Goal: Transaction & Acquisition: Purchase product/service

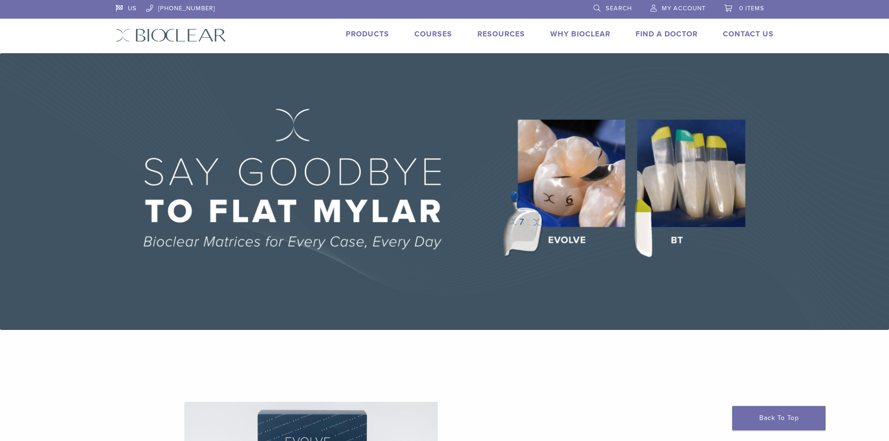
click at [616, 9] on span "Search" at bounding box center [619, 8] width 26 height 7
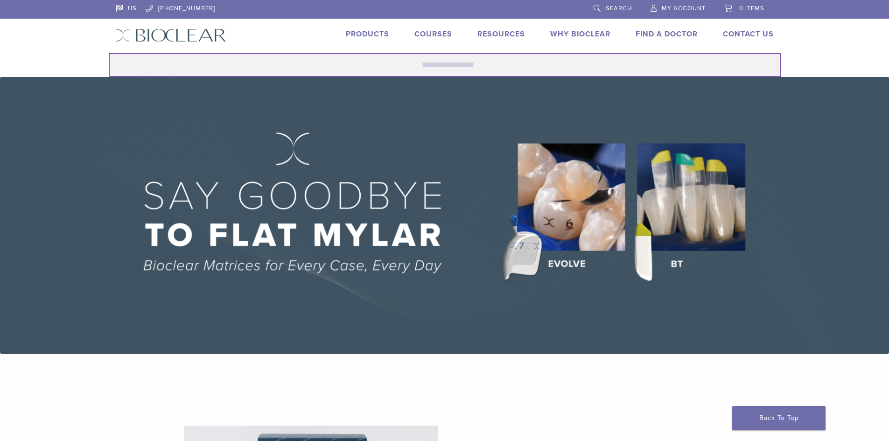
click at [437, 63] on input "Search for:" at bounding box center [445, 65] width 672 height 24
type input "******"
click at [108, 53] on button "Search" at bounding box center [108, 53] width 0 height 0
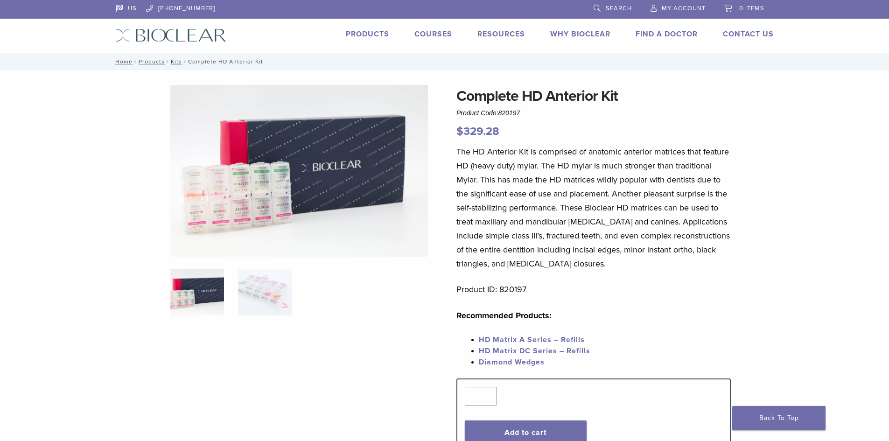
scroll to position [93, 0]
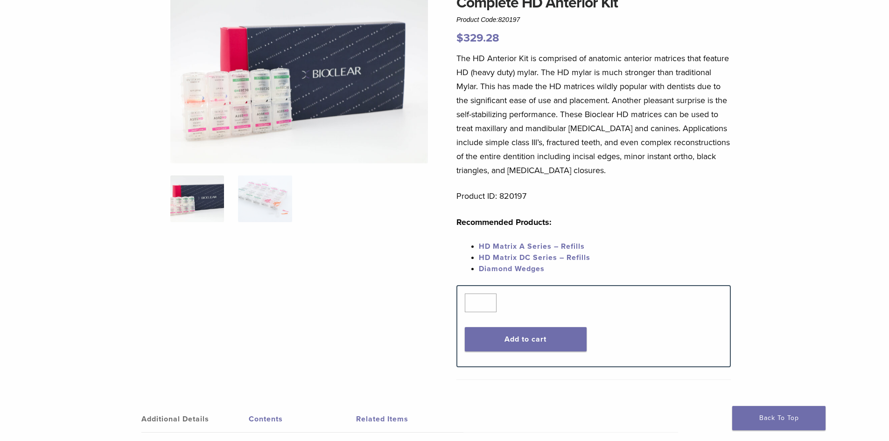
click at [525, 267] on link "Diamond Wedges" at bounding box center [512, 268] width 66 height 9
click at [217, 86] on img at bounding box center [299, 78] width 258 height 172
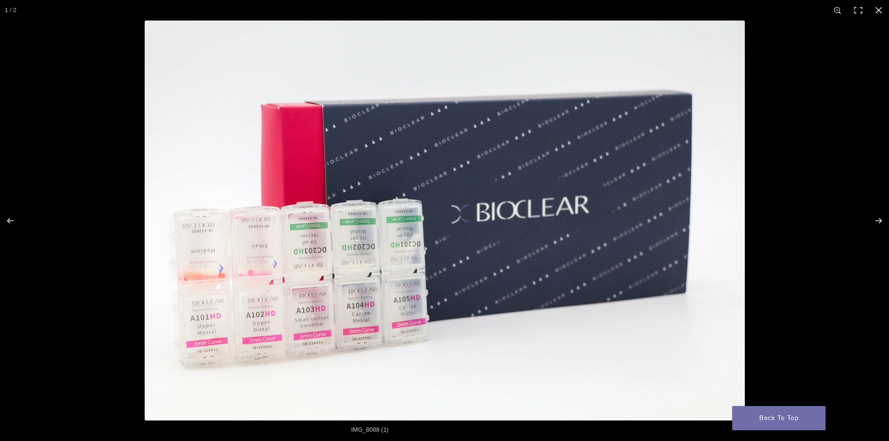
click at [328, 265] on img at bounding box center [445, 221] width 600 height 400
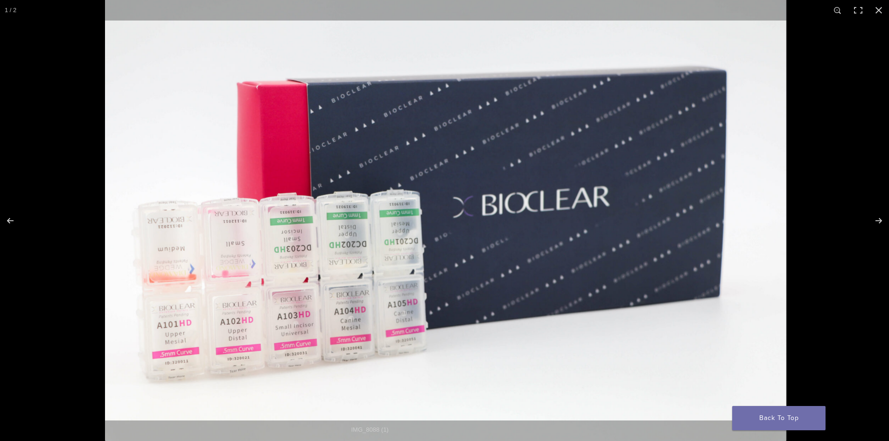
click at [328, 265] on img at bounding box center [445, 214] width 681 height 454
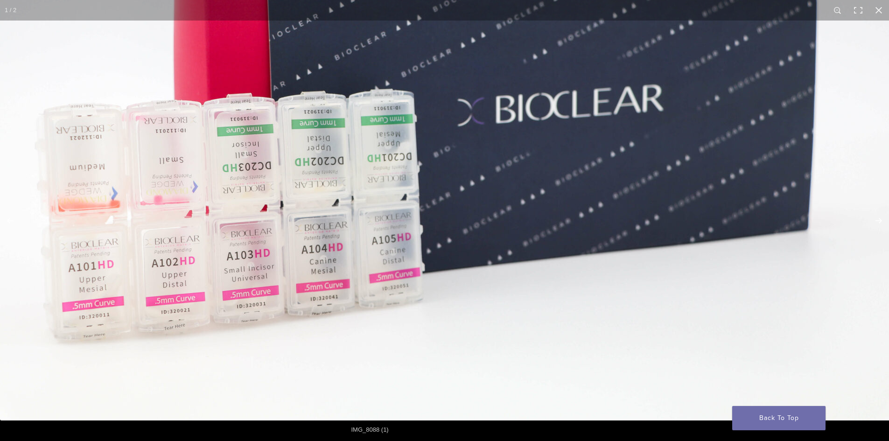
click at [328, 265] on img at bounding box center [448, 121] width 896 height 597
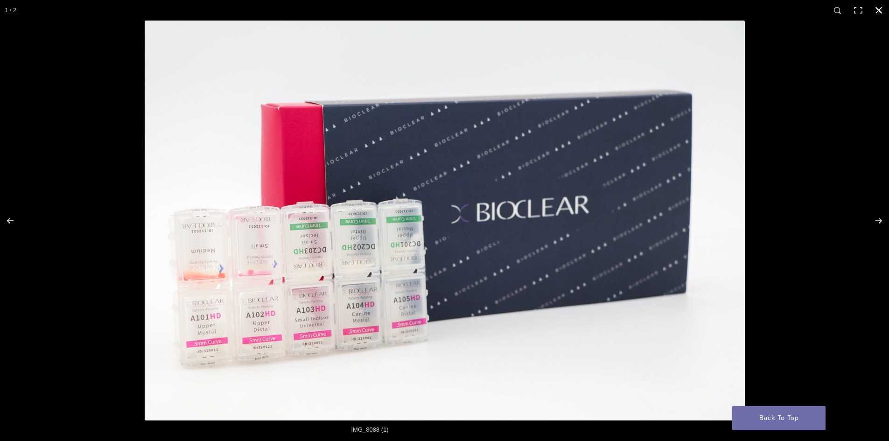
click at [782, 196] on div at bounding box center [589, 241] width 889 height 441
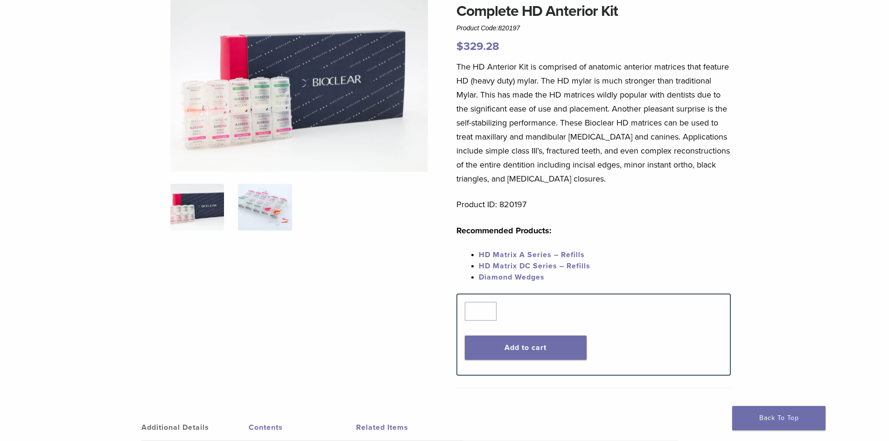
click at [276, 211] on img at bounding box center [265, 207] width 54 height 47
